Goal: Transaction & Acquisition: Purchase product/service

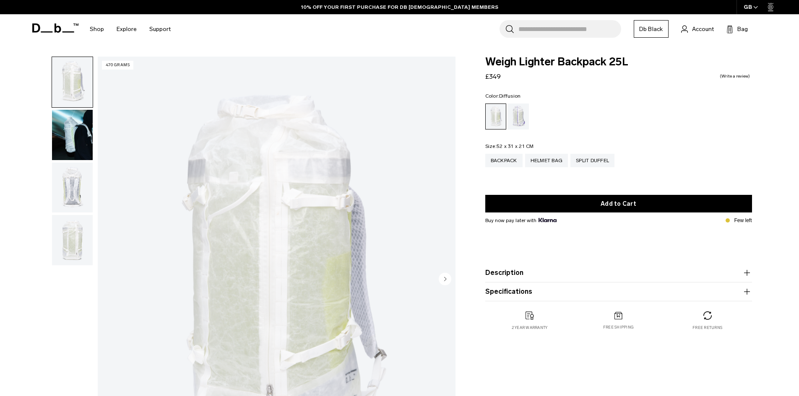
click at [69, 141] on img "button" at bounding box center [72, 135] width 41 height 50
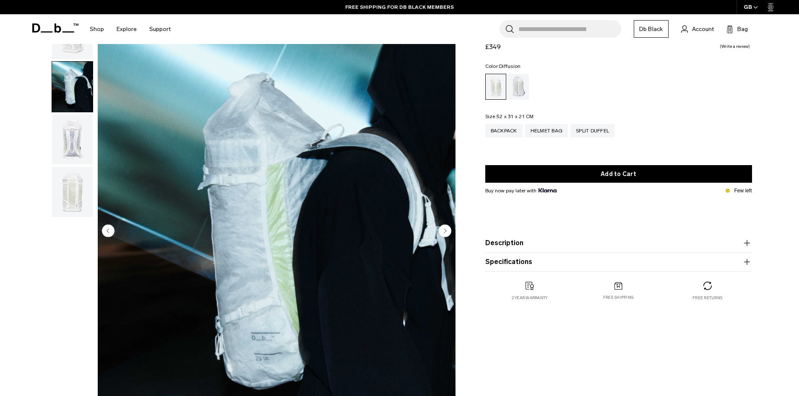
scroll to position [84, 0]
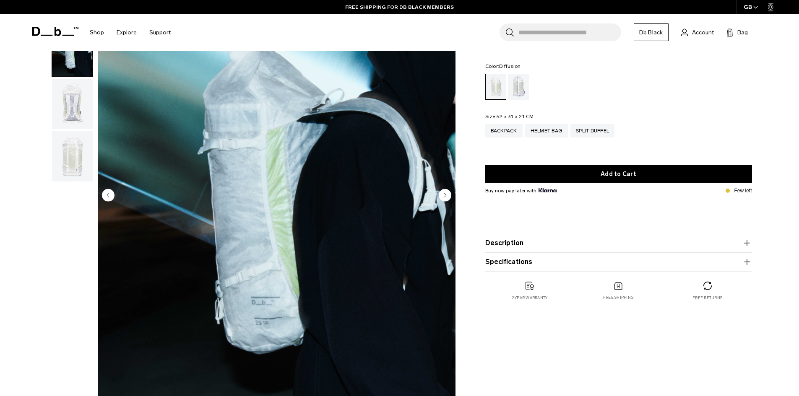
click at [73, 107] on img "button" at bounding box center [72, 104] width 41 height 50
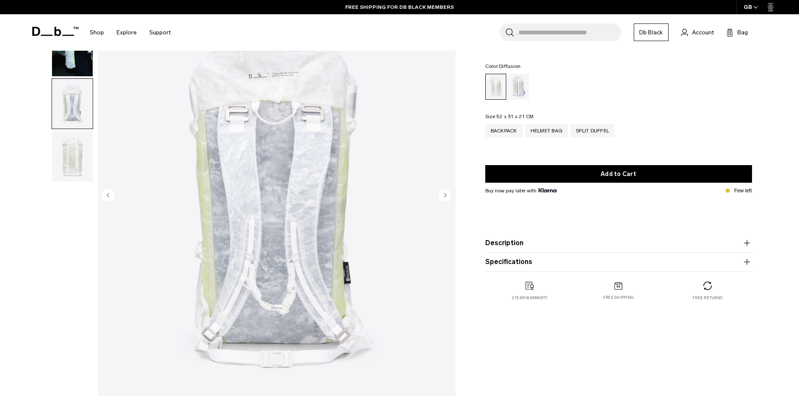
click at [76, 158] on img "button" at bounding box center [72, 156] width 41 height 50
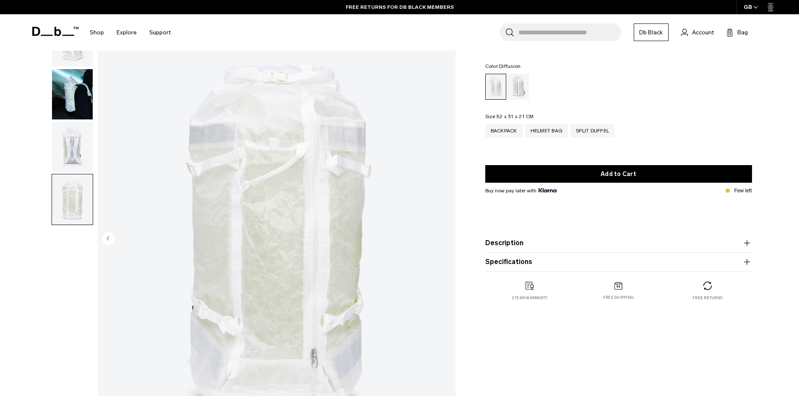
scroll to position [0, 0]
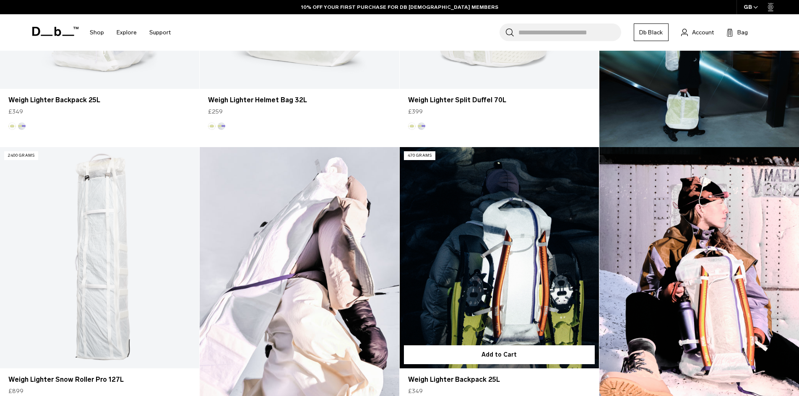
scroll to position [461, 0]
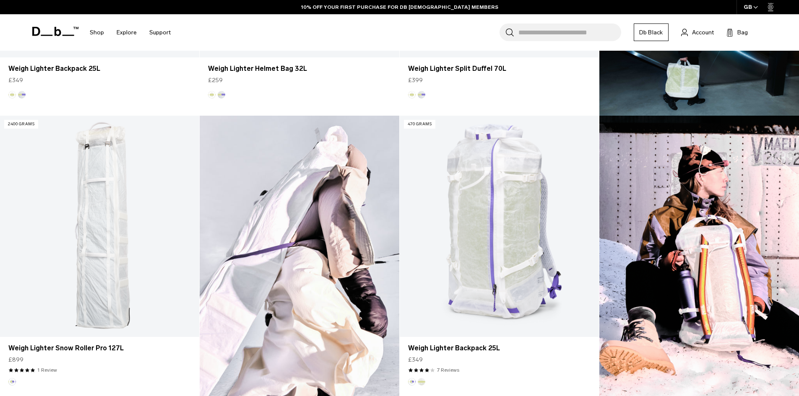
click at [748, 238] on img at bounding box center [700, 259] width 200 height 287
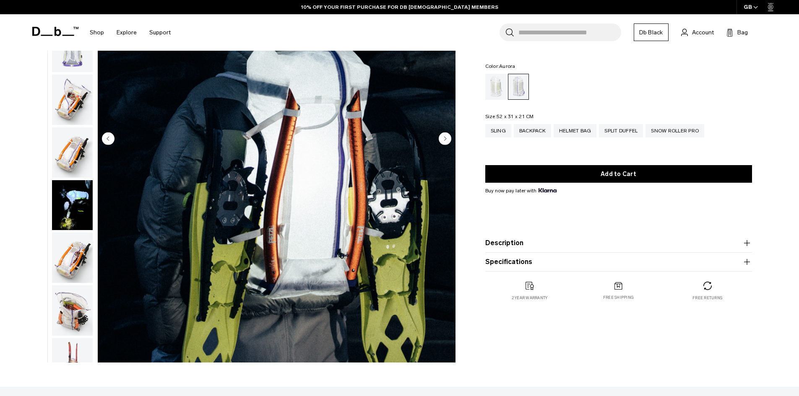
scroll to position [126, 0]
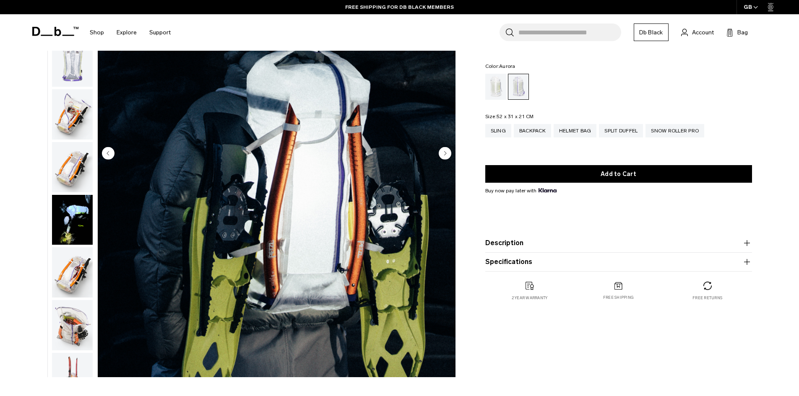
click at [77, 216] on img "button" at bounding box center [72, 220] width 41 height 50
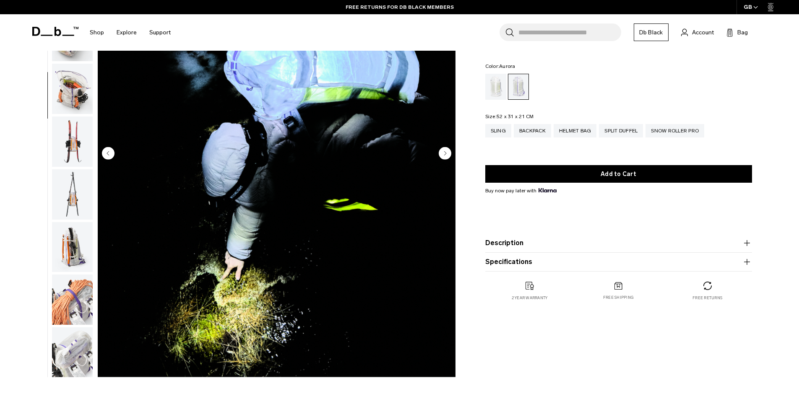
scroll to position [275, 0]
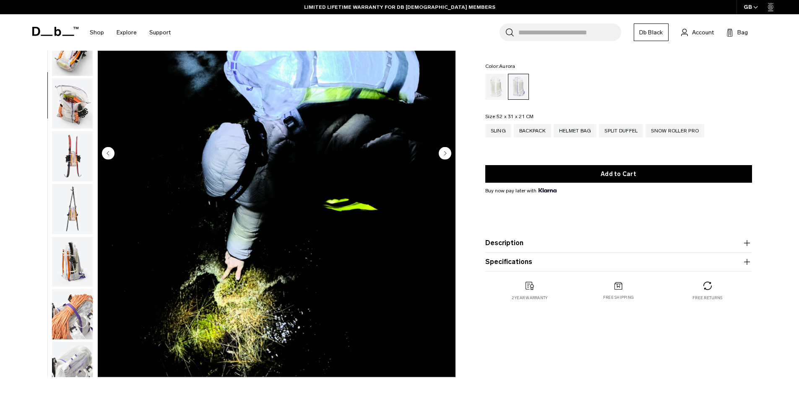
click at [448, 151] on circle "Next slide" at bounding box center [445, 153] width 13 height 13
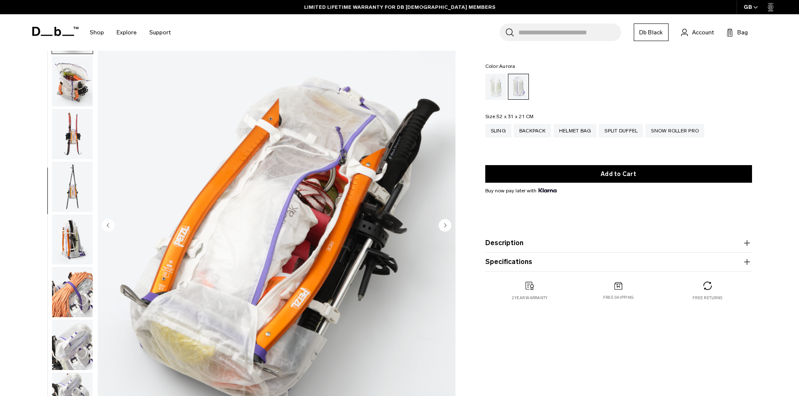
scroll to position [42, 0]
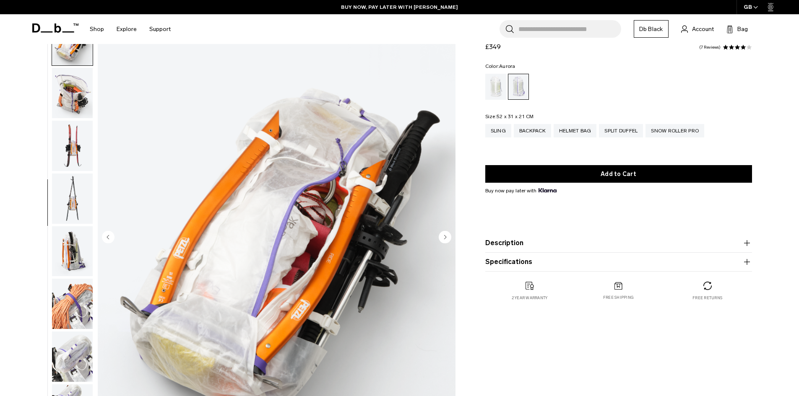
click at [444, 237] on circle "Next slide" at bounding box center [445, 237] width 13 height 13
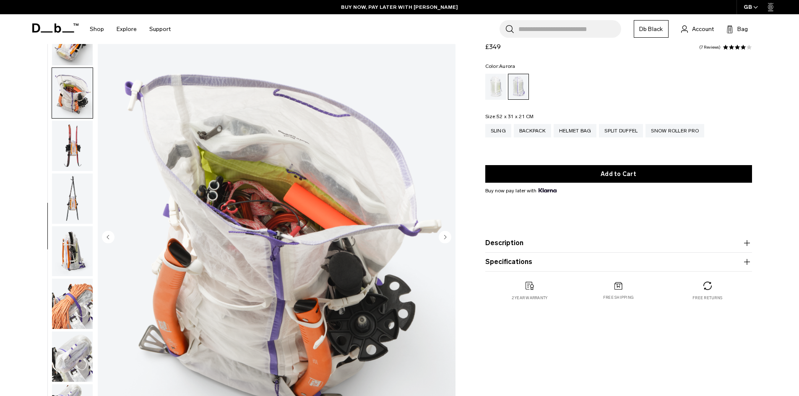
scroll to position [422, 0]
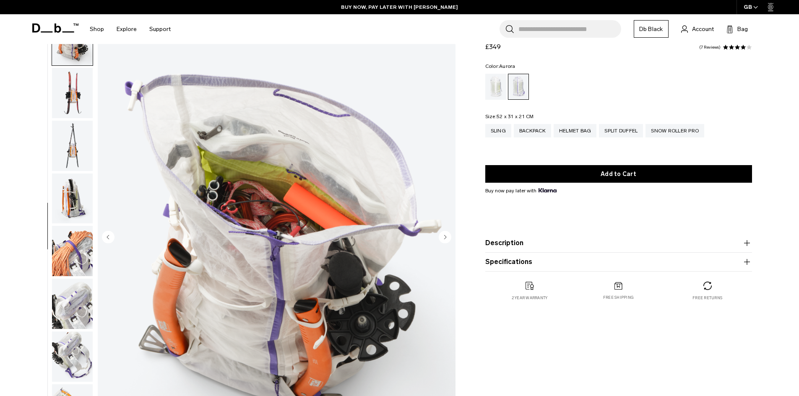
click at [444, 237] on circle "Next slide" at bounding box center [445, 237] width 13 height 13
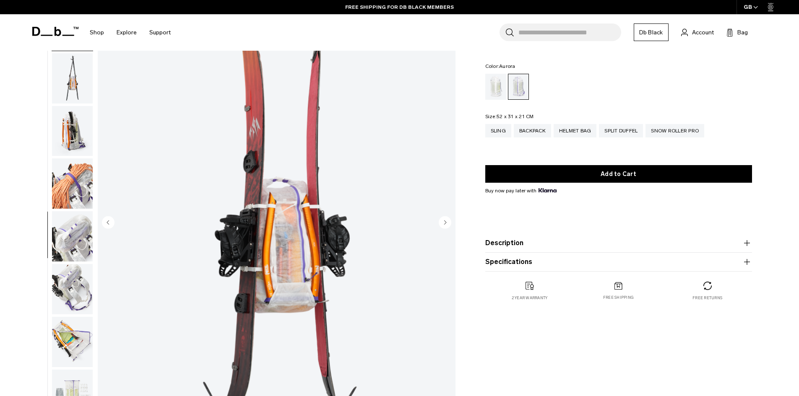
scroll to position [42, 0]
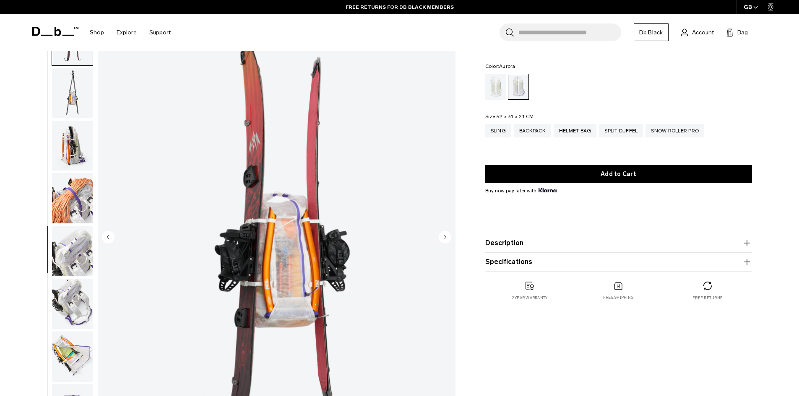
click at [445, 240] on circle "Next slide" at bounding box center [445, 237] width 13 height 13
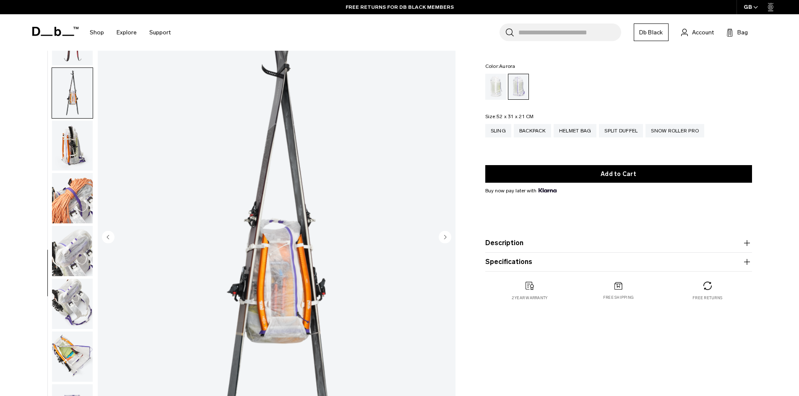
scroll to position [501, 0]
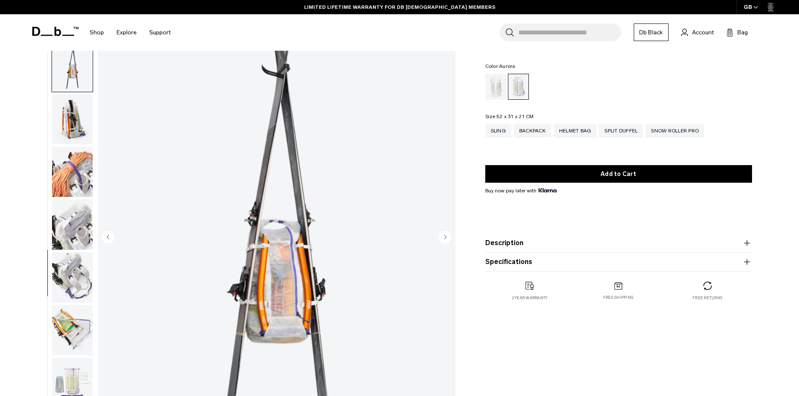
click at [444, 240] on circle "Next slide" at bounding box center [445, 237] width 13 height 13
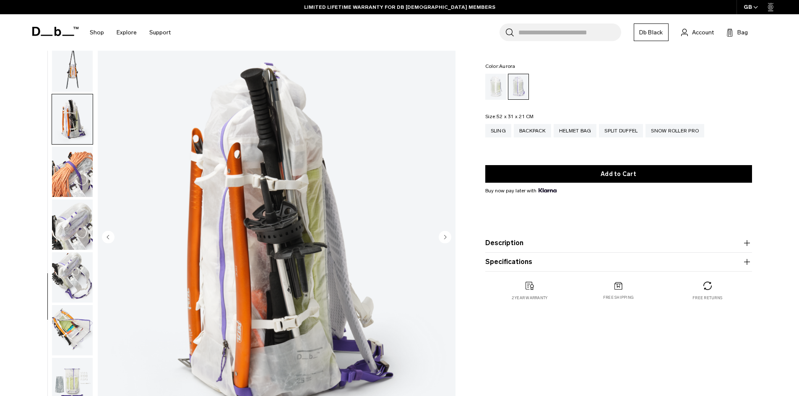
click at [444, 240] on circle "Next slide" at bounding box center [445, 237] width 13 height 13
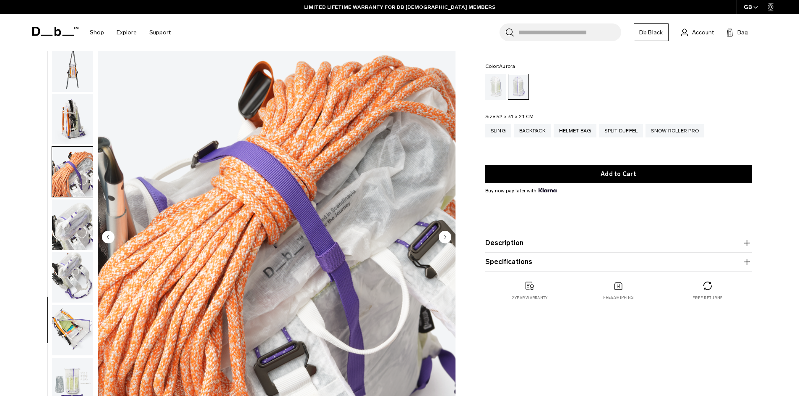
click at [444, 240] on circle "Next slide" at bounding box center [445, 237] width 13 height 13
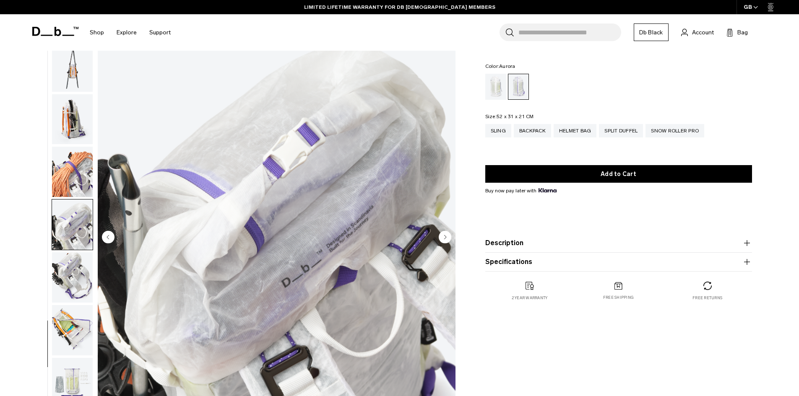
click at [444, 240] on circle "Next slide" at bounding box center [445, 237] width 13 height 13
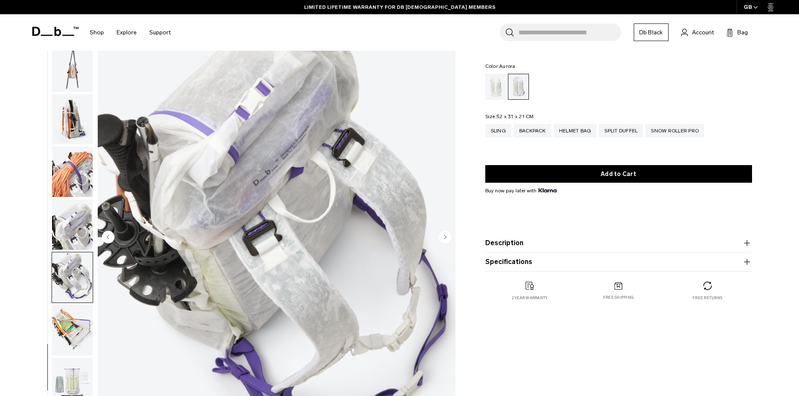
click at [444, 240] on circle "Next slide" at bounding box center [445, 237] width 13 height 13
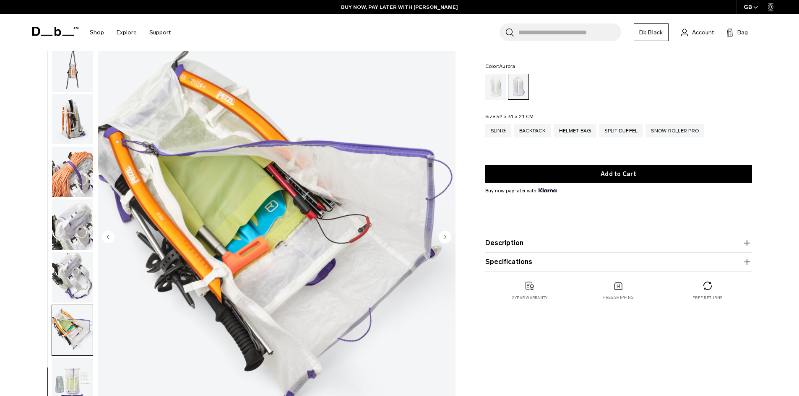
click at [444, 240] on circle "Next slide" at bounding box center [445, 237] width 13 height 13
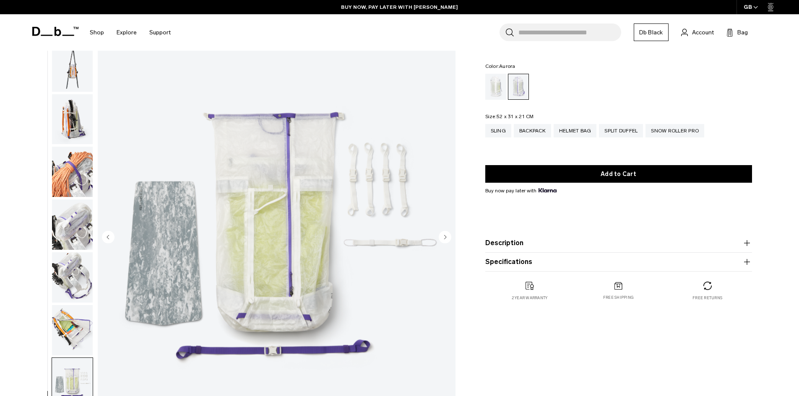
click at [504, 242] on button "Description" at bounding box center [618, 243] width 267 height 10
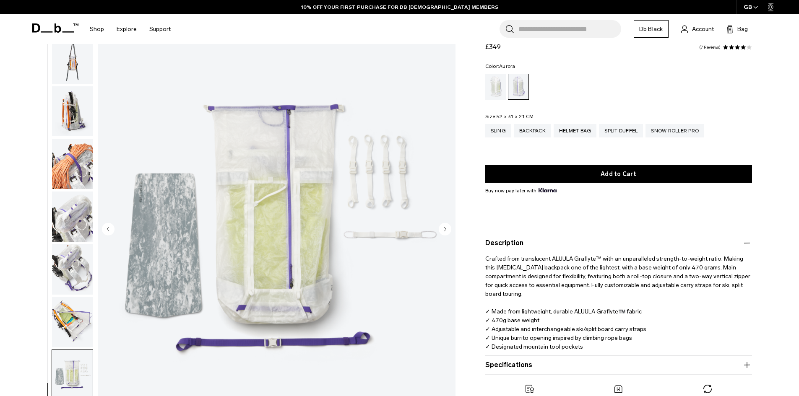
scroll to position [84, 0]
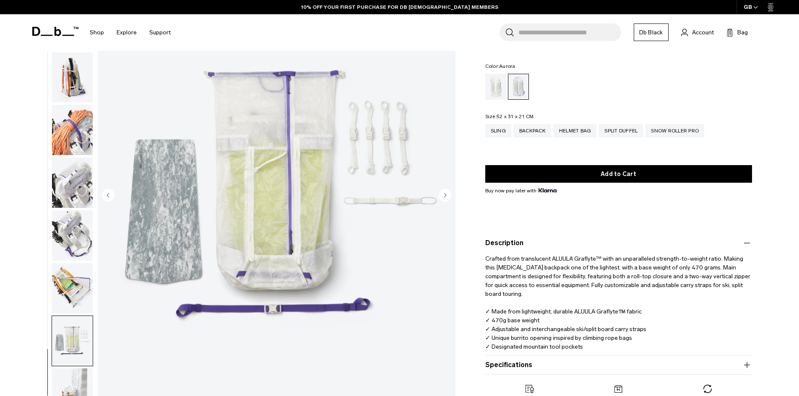
click at [442, 195] on circle "Next slide" at bounding box center [445, 195] width 13 height 13
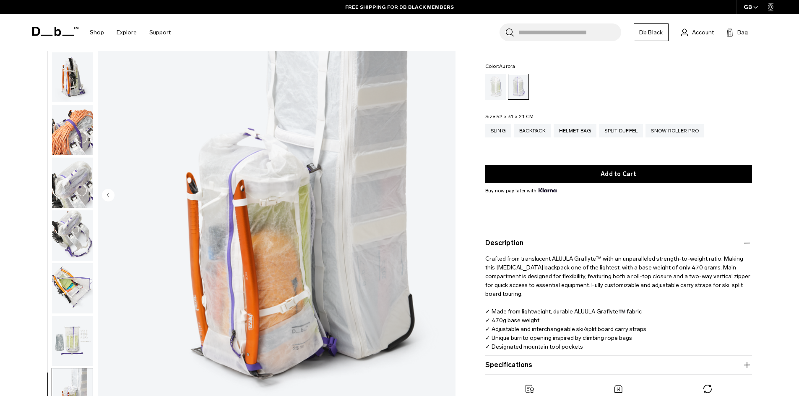
click at [389, 175] on img "18 / 18" at bounding box center [277, 196] width 358 height 447
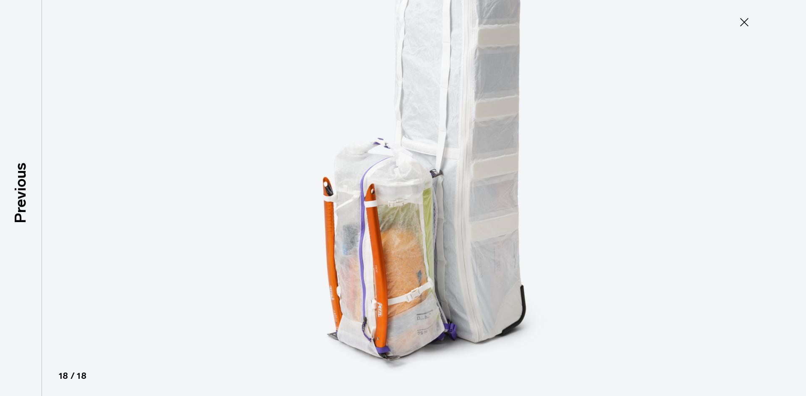
click at [740, 21] on icon at bounding box center [743, 22] width 13 height 13
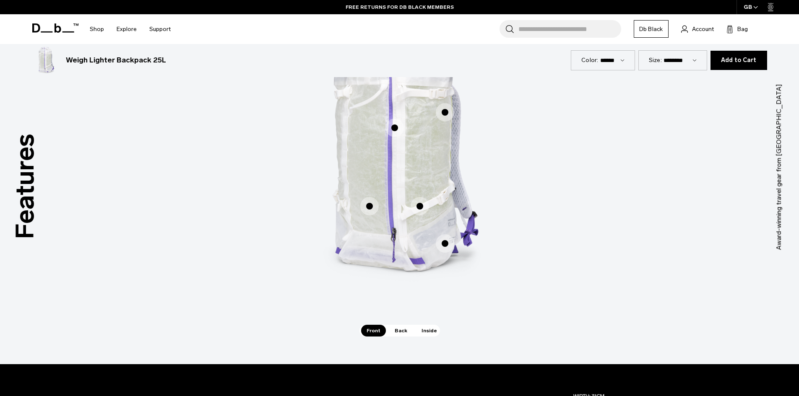
scroll to position [545, 0]
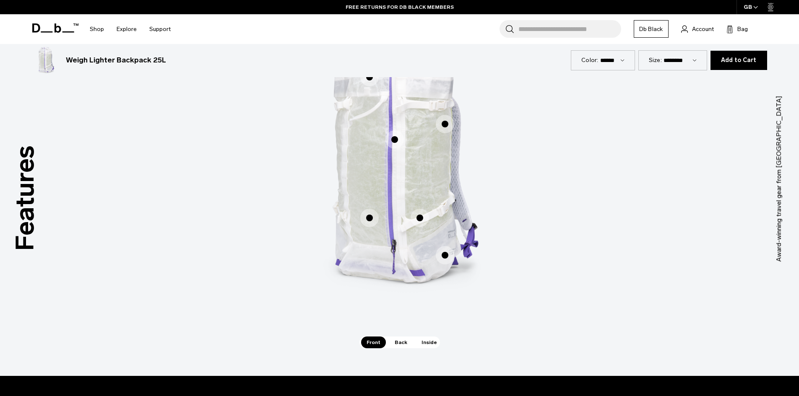
drag, startPoint x: 288, startPoint y: 219, endPoint x: 325, endPoint y: 219, distance: 37.3
click at [316, 222] on div "Features Tap a hotspot to learn more Award-winning travel gear from Scandinavia…" at bounding box center [399, 179] width 799 height 394
click at [370, 221] on span "1 / 3" at bounding box center [369, 218] width 18 height 18
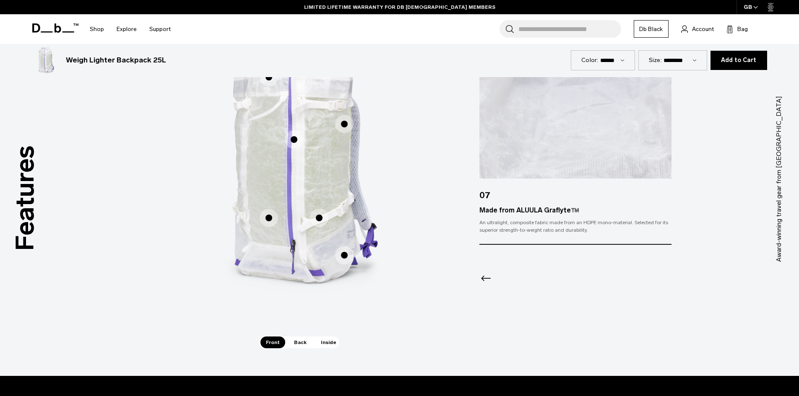
click at [321, 216] on span "1 / 3" at bounding box center [319, 218] width 18 height 18
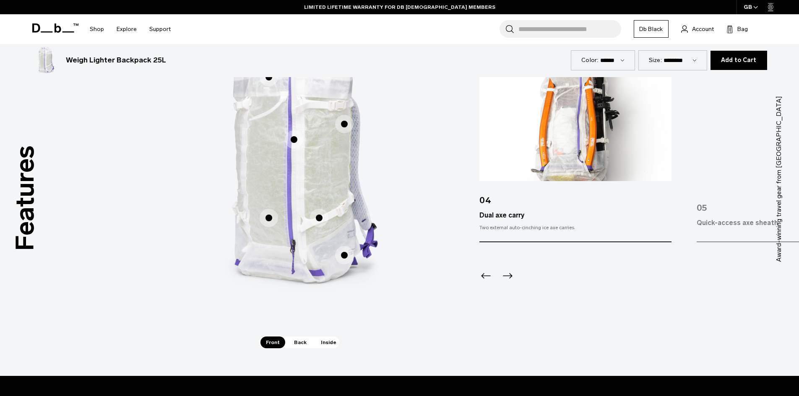
click at [296, 138] on span "1 / 3" at bounding box center [294, 139] width 18 height 18
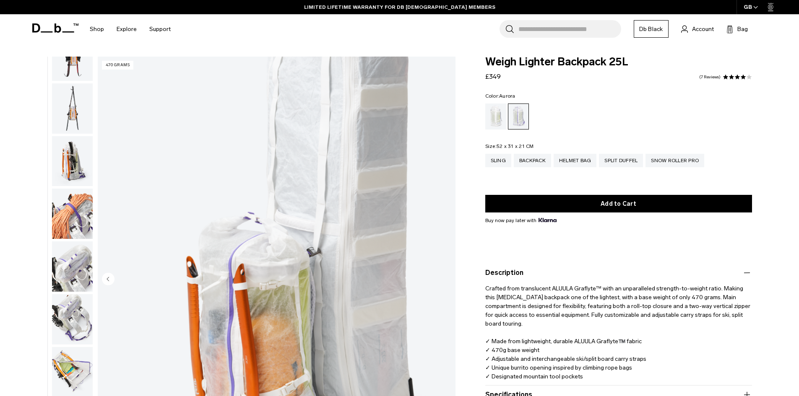
scroll to position [42, 0]
